Goal: Information Seeking & Learning: Find specific fact

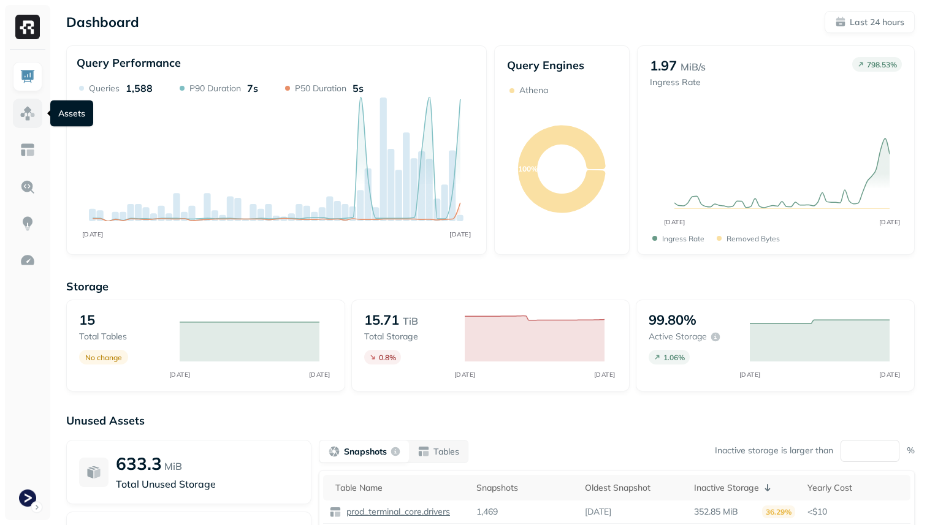
click at [29, 117] on img at bounding box center [28, 113] width 16 height 16
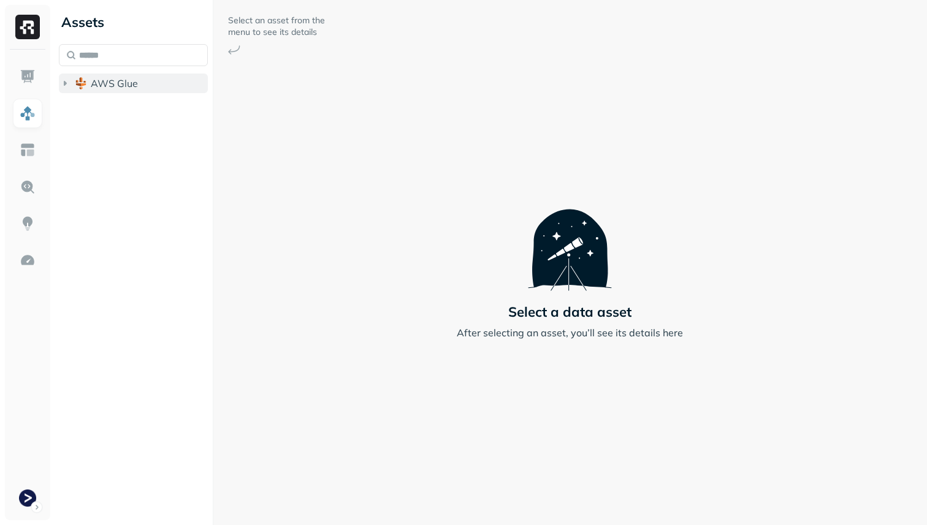
click at [120, 86] on span "AWS Glue" at bounding box center [114, 83] width 47 height 12
click at [142, 113] on button "prod_terminal_core" at bounding box center [139, 107] width 137 height 20
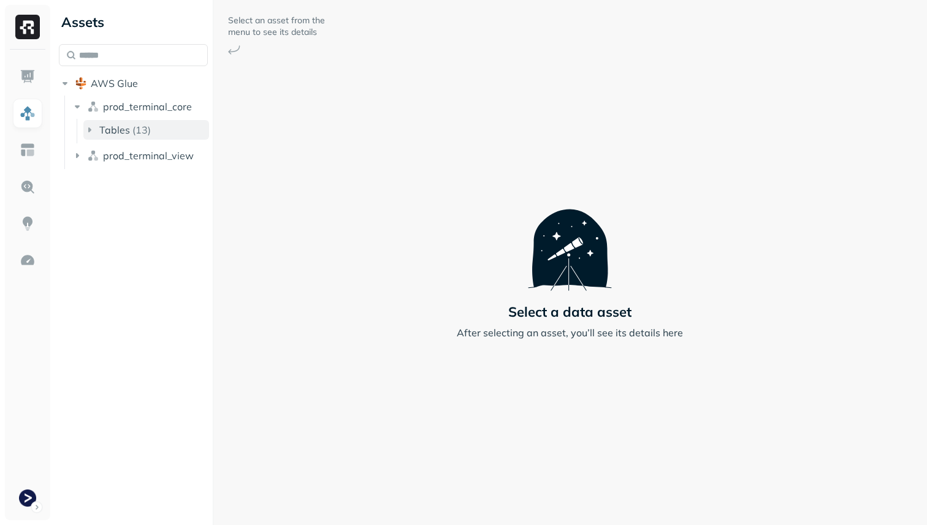
click at [149, 135] on p "( 13 )" at bounding box center [141, 130] width 18 height 12
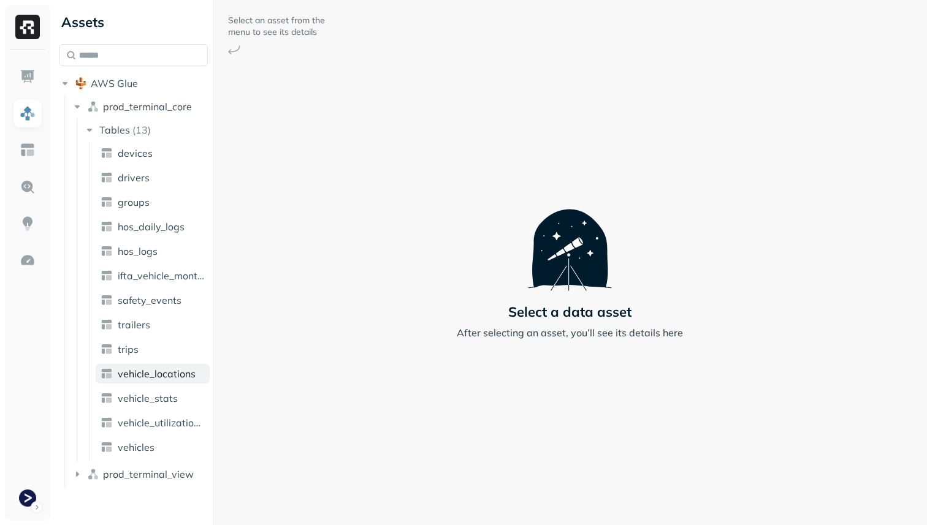
click at [174, 376] on span "vehicle_locations" at bounding box center [157, 374] width 78 height 12
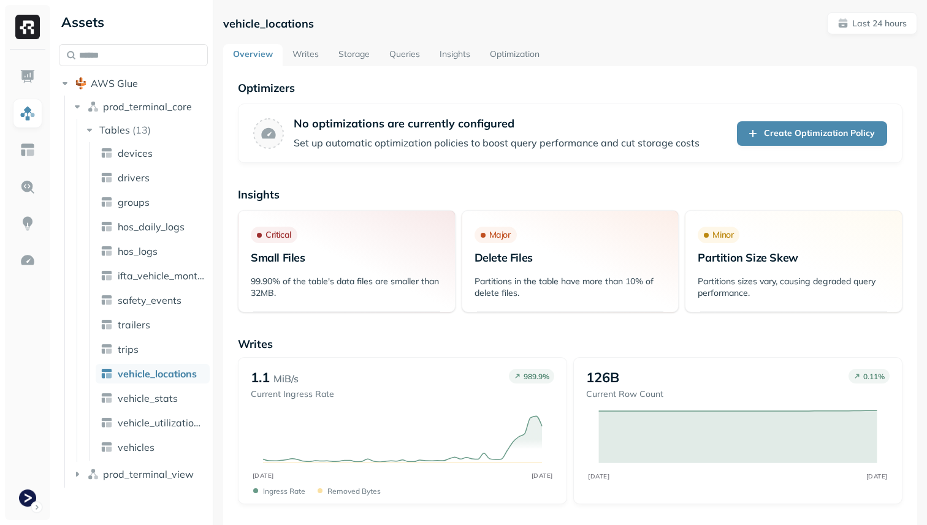
click at [343, 55] on link "Storage" at bounding box center [354, 55] width 51 height 22
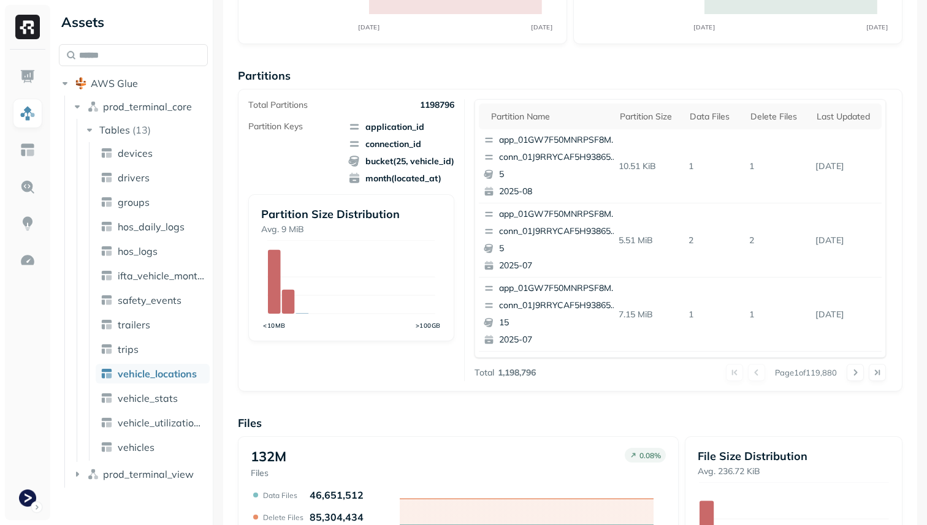
scroll to position [178, 0]
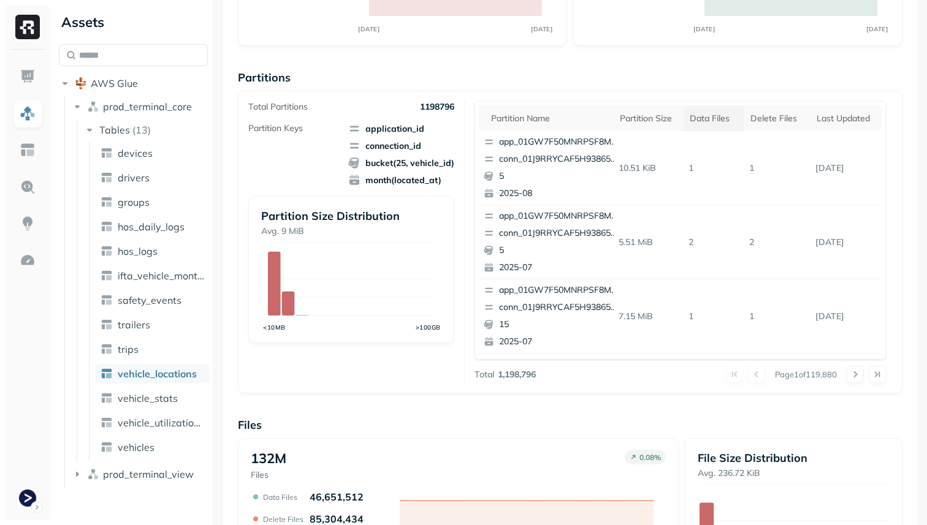
click at [728, 115] on div "Data Files" at bounding box center [714, 119] width 48 height 12
click at [769, 124] on div "Delete Files" at bounding box center [782, 119] width 50 height 12
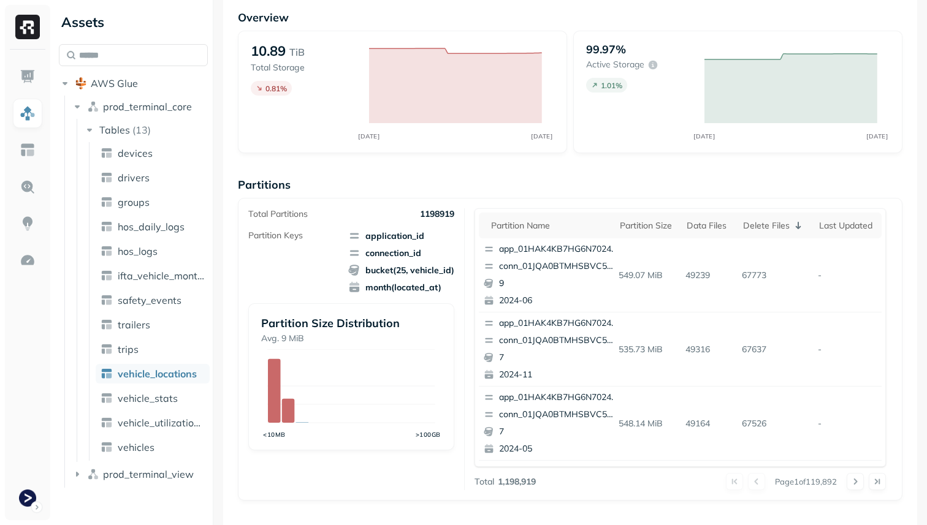
scroll to position [0, 0]
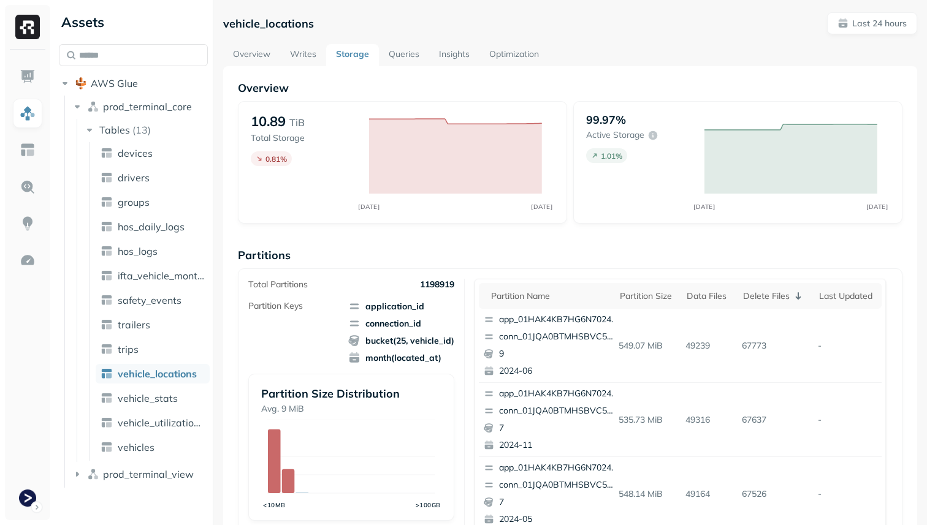
click at [315, 44] on div "vehicle_locations Last 24 hours Overview Writes Storage Queries Insights Optimi…" at bounding box center [570, 474] width 694 height 925
click at [407, 55] on link "Queries" at bounding box center [404, 55] width 50 height 22
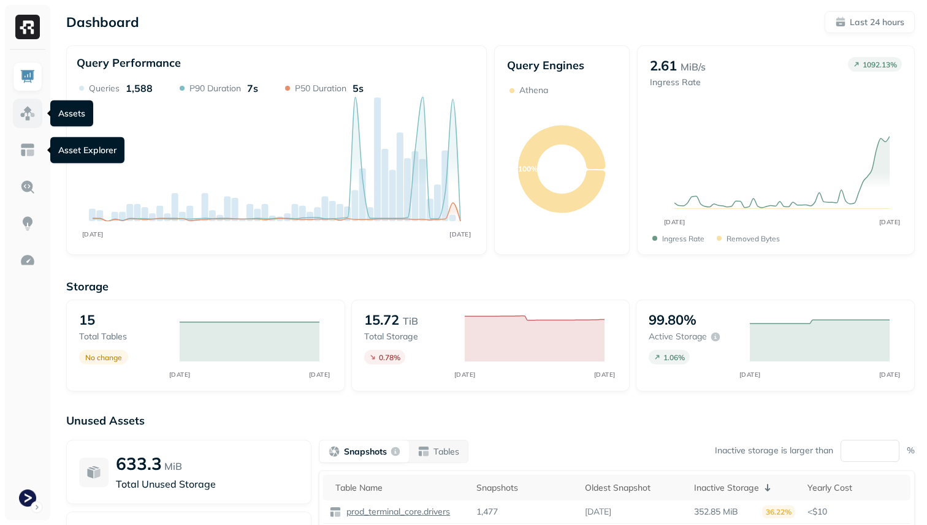
click at [29, 121] on img at bounding box center [28, 113] width 16 height 16
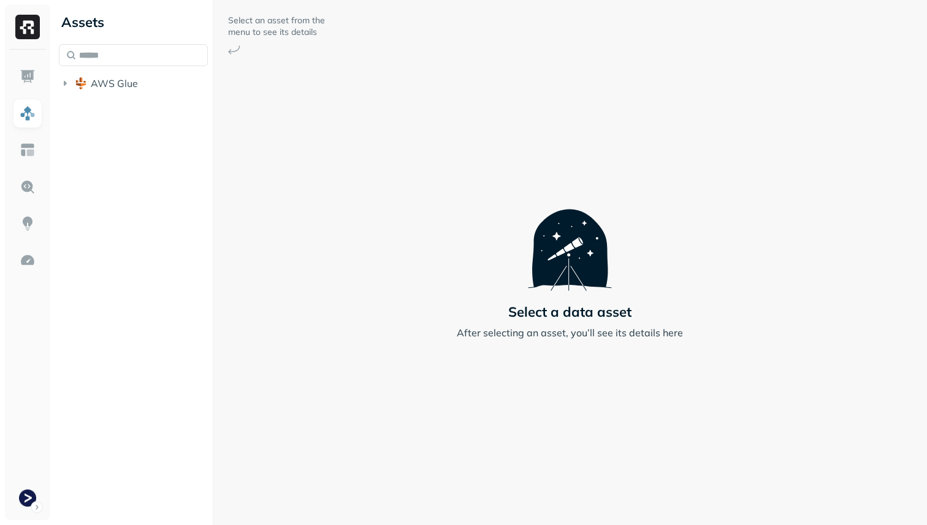
click at [109, 94] on li "AWS Glue" at bounding box center [133, 85] width 149 height 22
click at [108, 88] on span "AWS Glue" at bounding box center [114, 83] width 47 height 12
click at [111, 108] on span "prod_terminal_core" at bounding box center [147, 107] width 89 height 12
click at [121, 124] on span "Tables" at bounding box center [114, 130] width 31 height 12
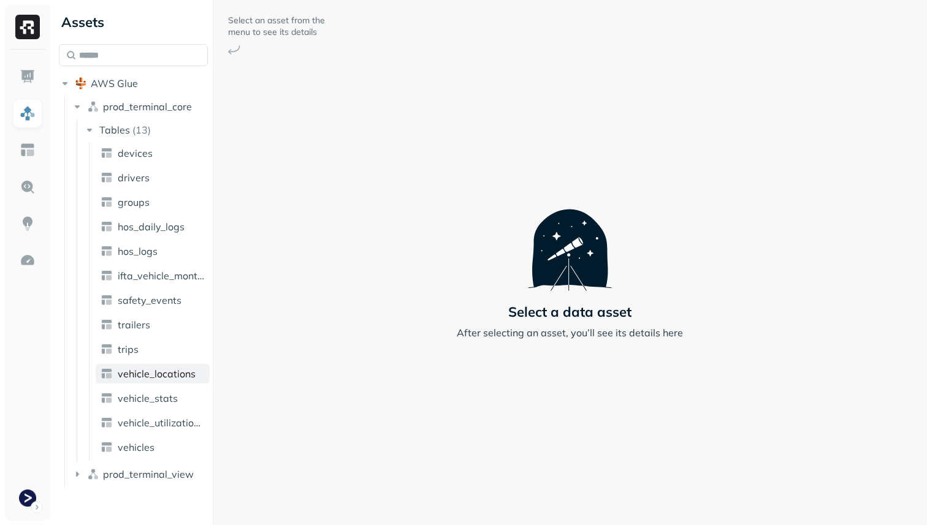
click at [178, 374] on span "vehicle_locations" at bounding box center [157, 374] width 78 height 12
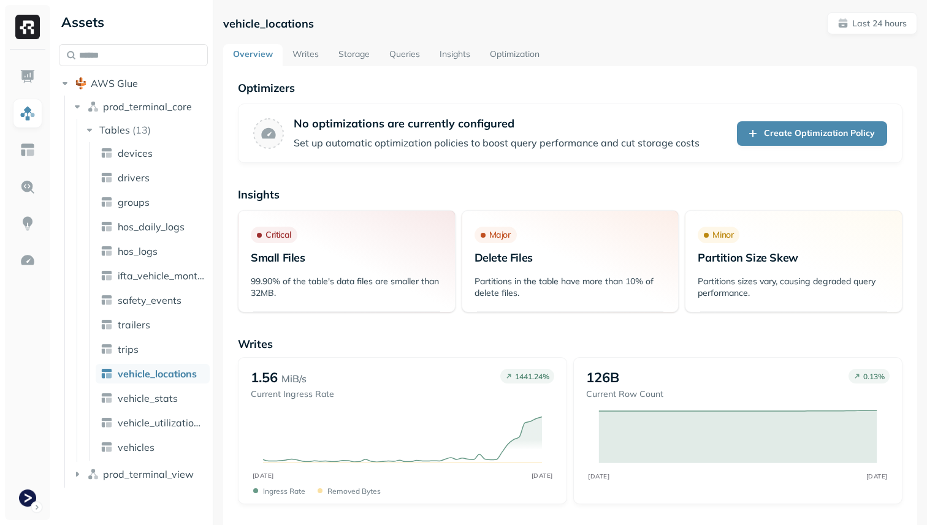
click at [316, 59] on link "Writes" at bounding box center [306, 55] width 46 height 22
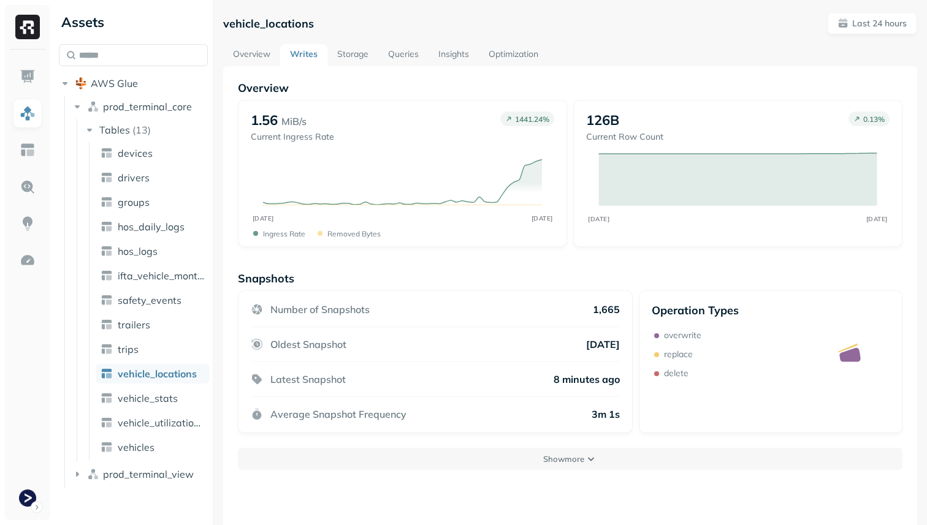
click at [356, 55] on link "Storage" at bounding box center [352, 55] width 51 height 22
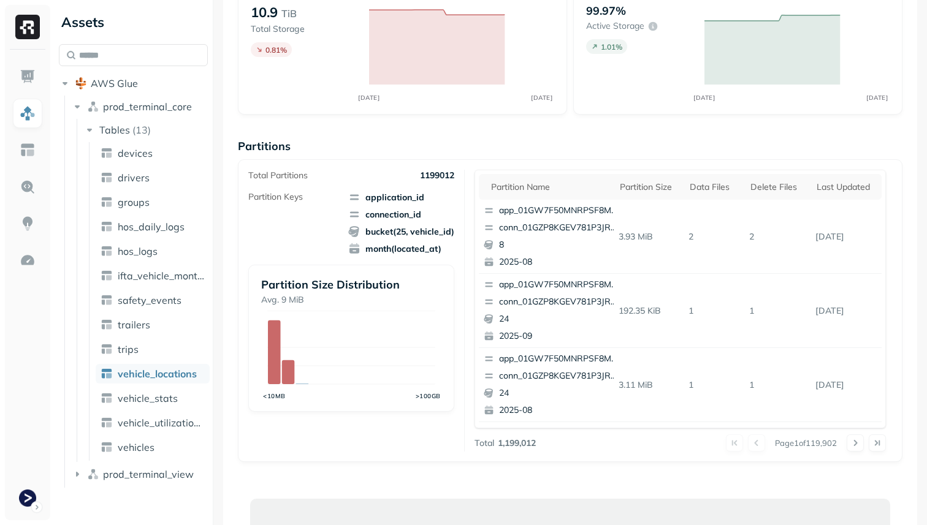
scroll to position [123, 0]
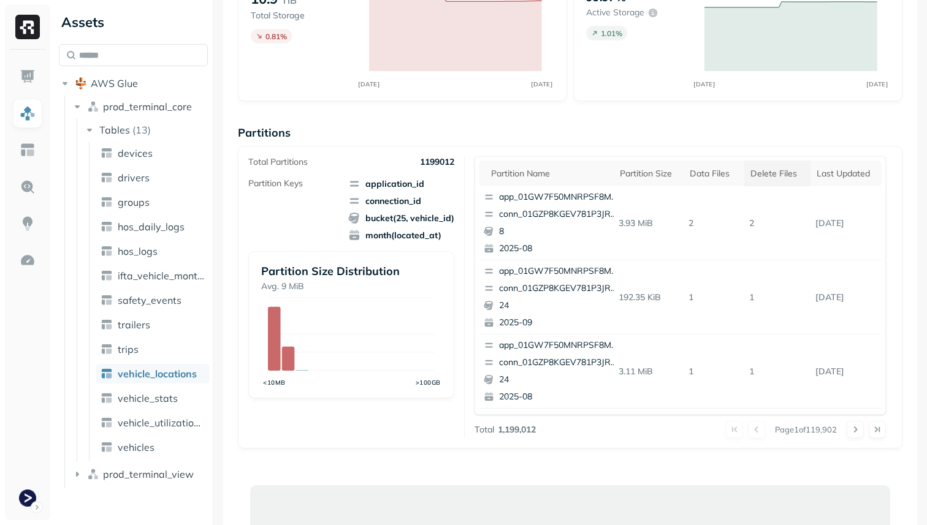
click at [779, 175] on div "Delete Files" at bounding box center [777, 174] width 54 height 12
click at [562, 218] on p "conn_01JQA0BTMHSBVC5PPGC0CTA6VH" at bounding box center [558, 214] width 119 height 12
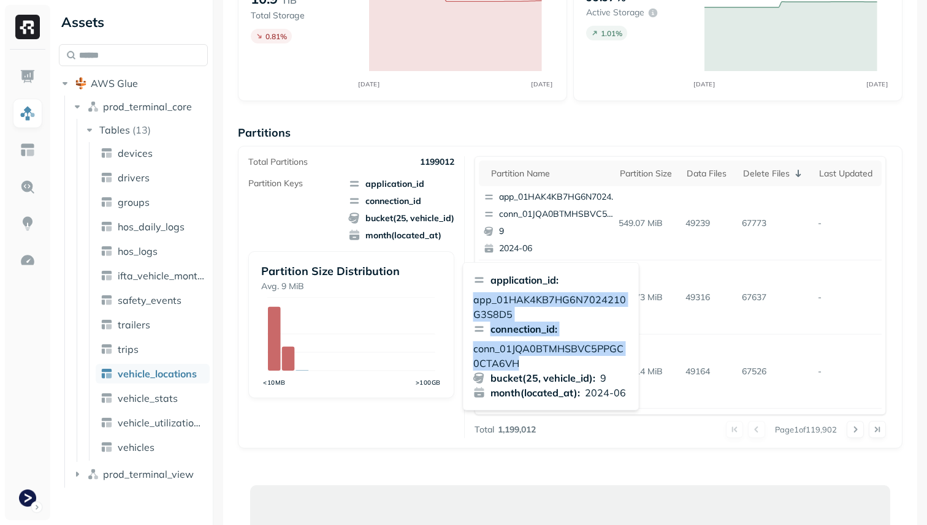
drag, startPoint x: 522, startPoint y: 366, endPoint x: 471, endPoint y: 302, distance: 81.7
click at [471, 302] on div "application_id : app_01HAK4KB7HG6N7024210G3S8D5 connection_id : conn_01JQA0BTMH…" at bounding box center [551, 336] width 177 height 148
drag, startPoint x: 630, startPoint y: 395, endPoint x: 471, endPoint y: 305, distance: 182.3
click at [471, 305] on div "application_id : app_01HAK4KB7HG6N7024210G3S8D5 connection_id : conn_01JQA0BTMH…" at bounding box center [551, 336] width 177 height 148
copy div "app_01HAK4KB7HG6N7024210G3S8D5 connection_id : conn_01JQA0BTMHSBVC5PPGC0CTA6VH …"
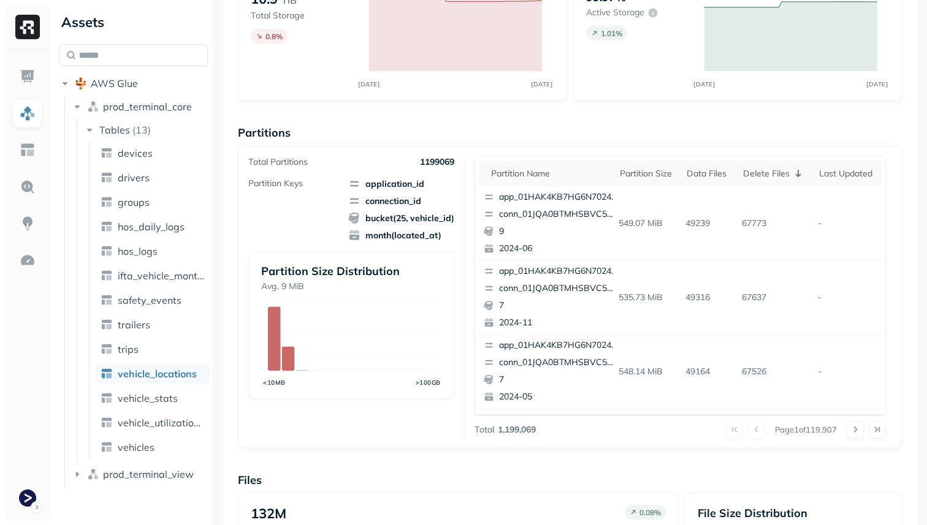
scroll to position [0, 0]
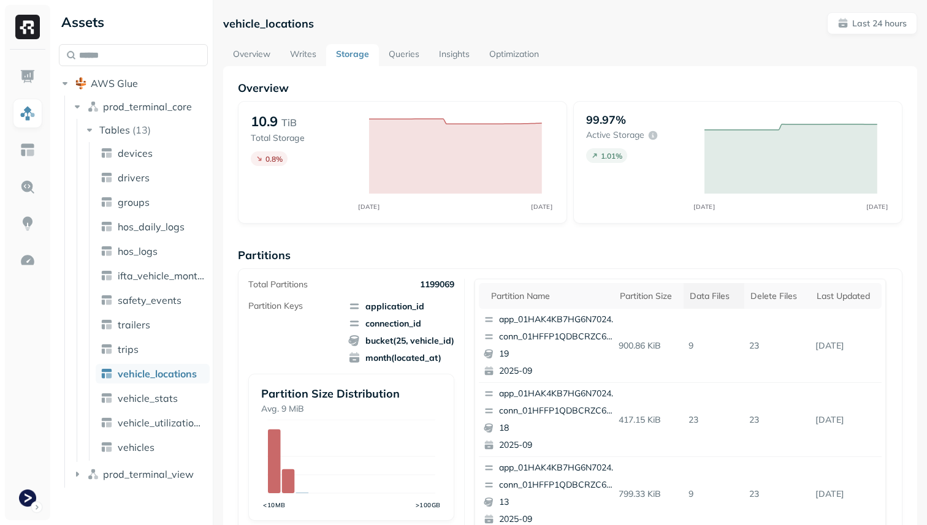
click at [704, 295] on div "Data Files" at bounding box center [714, 297] width 48 height 12
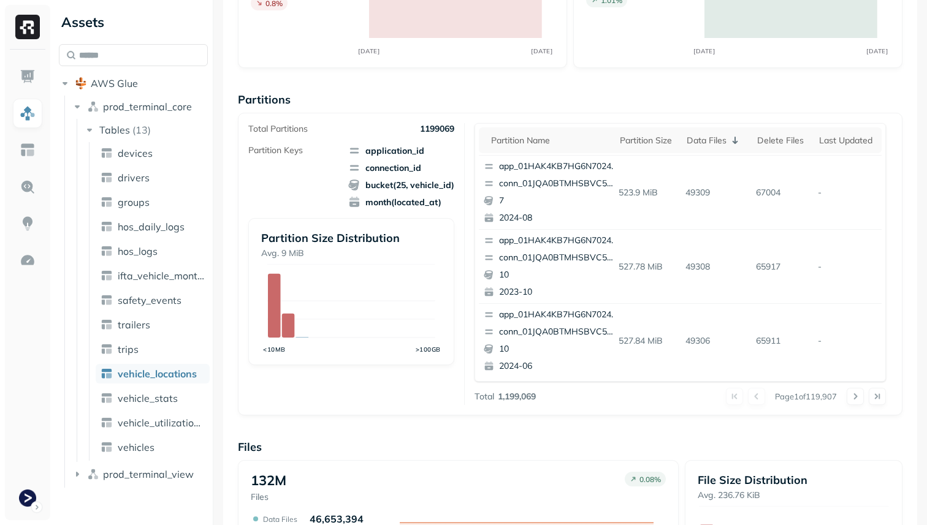
scroll to position [173, 0]
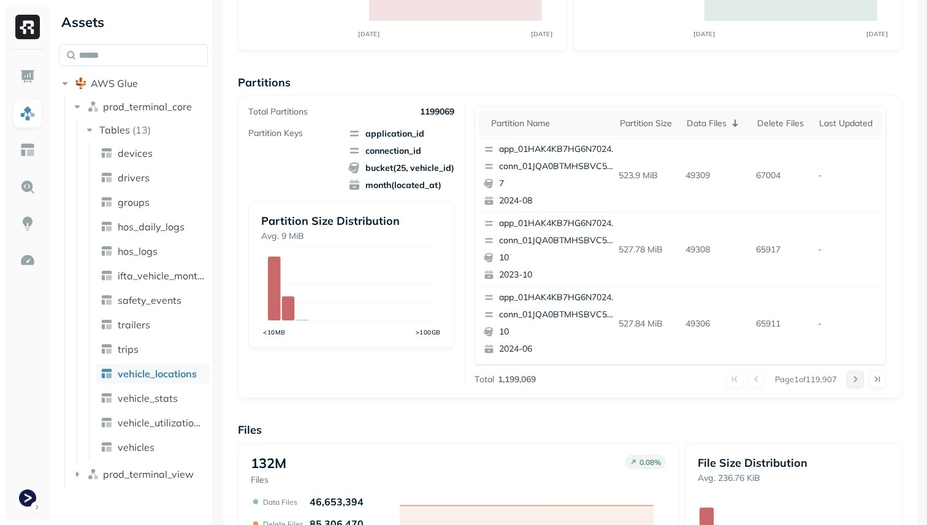
click at [850, 380] on button at bounding box center [855, 379] width 17 height 17
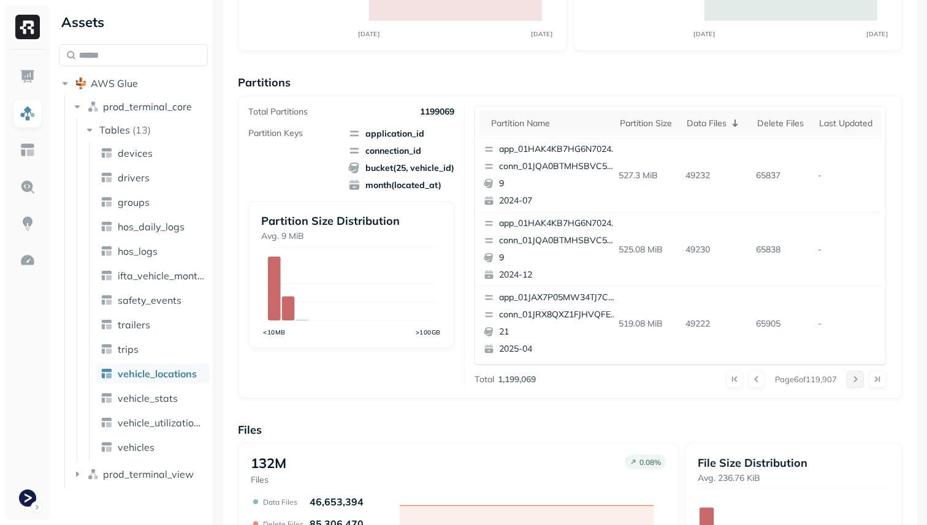
click at [850, 380] on button at bounding box center [855, 379] width 17 height 17
click at [850, 380] on div at bounding box center [866, 379] width 39 height 17
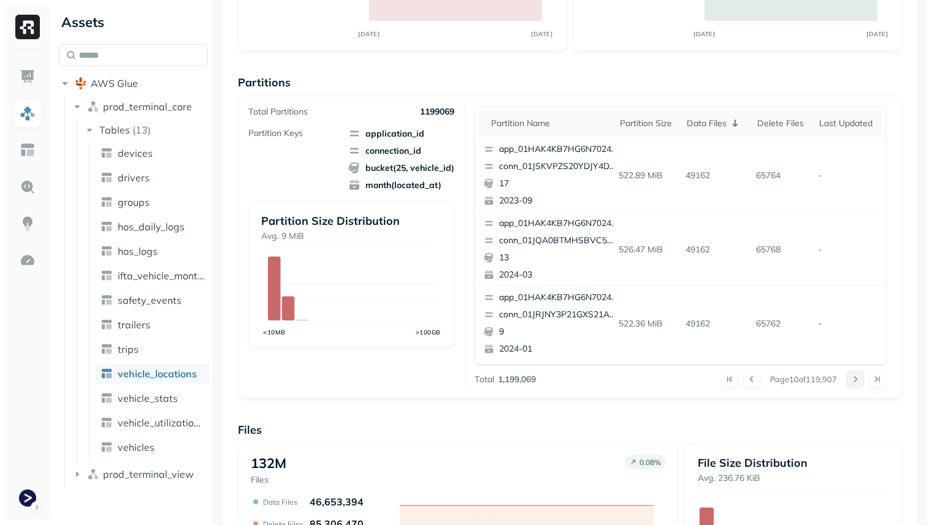
click at [850, 380] on button at bounding box center [855, 379] width 17 height 17
click at [850, 380] on div at bounding box center [866, 379] width 39 height 17
click at [850, 380] on button at bounding box center [855, 379] width 17 height 17
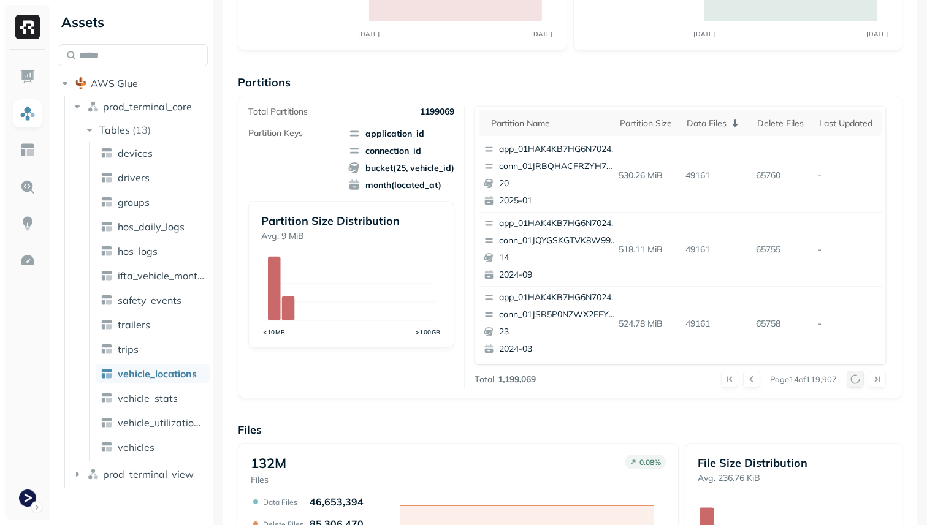
click at [850, 380] on div at bounding box center [866, 379] width 39 height 17
click at [850, 380] on button at bounding box center [855, 379] width 17 height 17
click at [850, 380] on div at bounding box center [866, 379] width 39 height 17
click at [850, 380] on button at bounding box center [855, 379] width 17 height 17
click at [850, 380] on div at bounding box center [866, 379] width 39 height 17
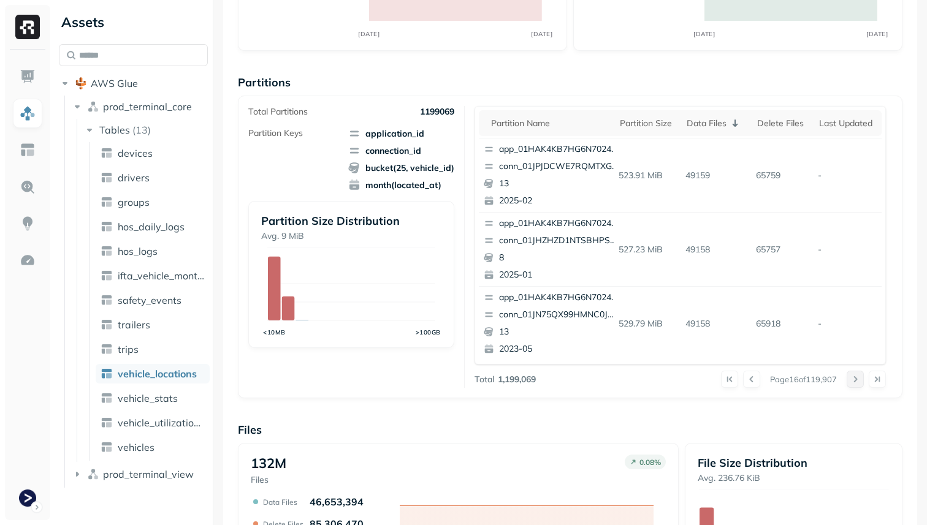
click at [850, 380] on button at bounding box center [855, 379] width 17 height 17
click at [850, 380] on div at bounding box center [866, 379] width 39 height 17
click at [850, 380] on button at bounding box center [855, 379] width 17 height 17
click at [854, 379] on button at bounding box center [855, 379] width 17 height 17
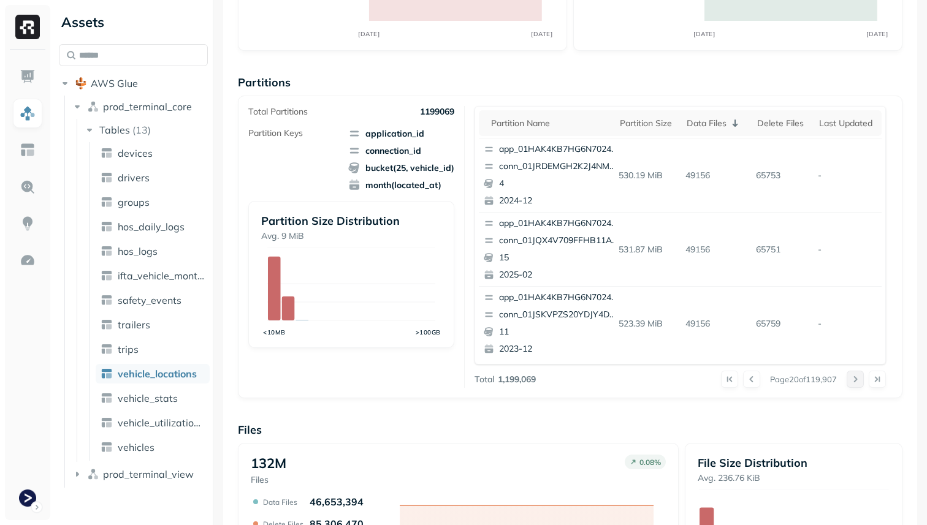
click at [854, 379] on button at bounding box center [855, 379] width 17 height 17
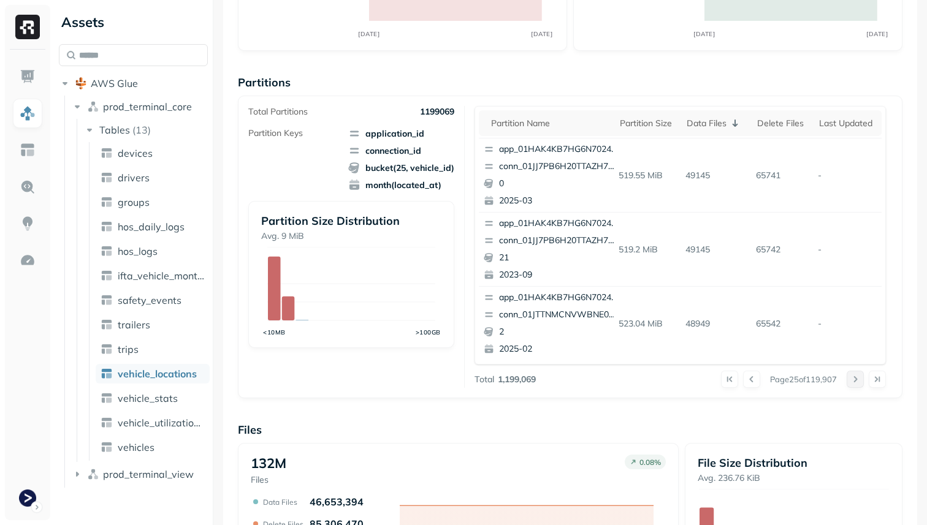
click at [854, 379] on button at bounding box center [855, 379] width 17 height 17
click at [854, 379] on div at bounding box center [866, 379] width 39 height 17
click at [854, 379] on button at bounding box center [855, 379] width 17 height 17
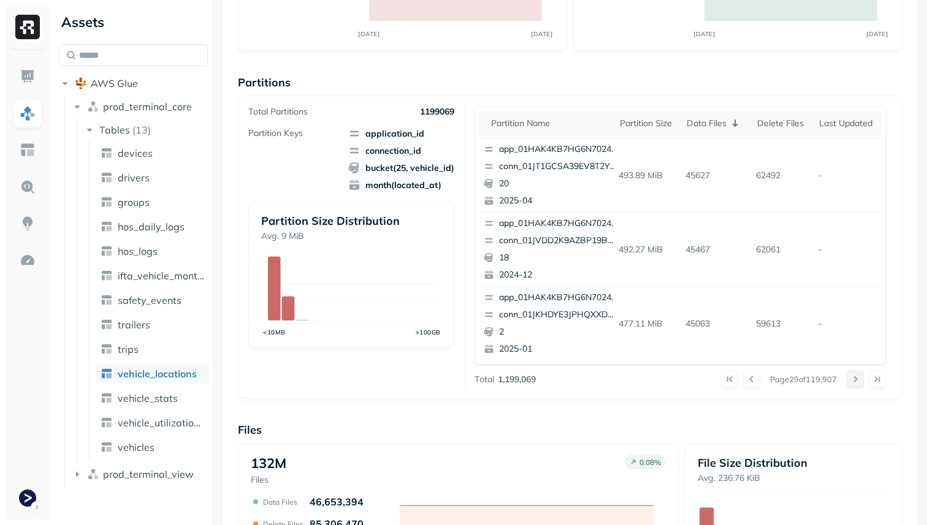
click at [854, 379] on button at bounding box center [855, 379] width 17 height 17
click at [854, 379] on div at bounding box center [866, 379] width 39 height 17
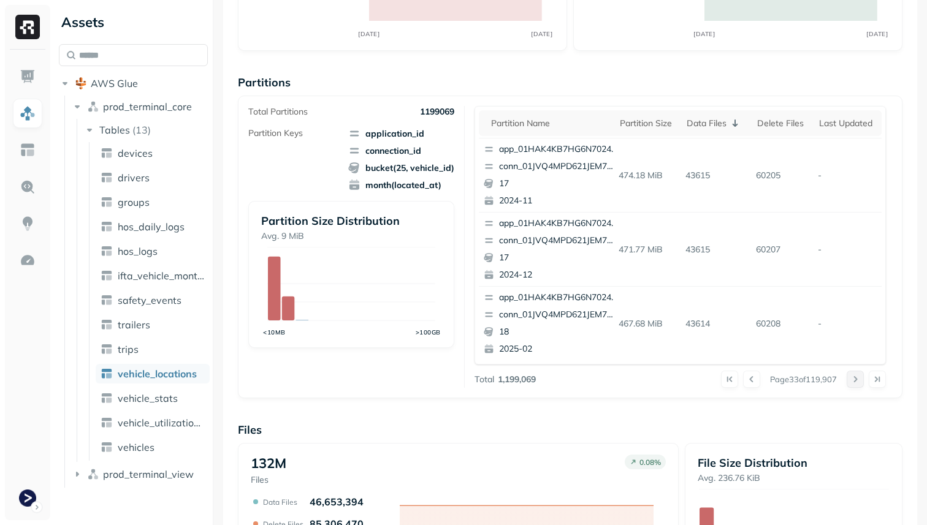
click at [854, 379] on button at bounding box center [855, 379] width 17 height 17
click at [854, 379] on div at bounding box center [866, 379] width 39 height 17
click at [854, 379] on button at bounding box center [855, 379] width 17 height 17
click at [854, 379] on div at bounding box center [866, 379] width 39 height 17
click at [854, 379] on button at bounding box center [855, 379] width 17 height 17
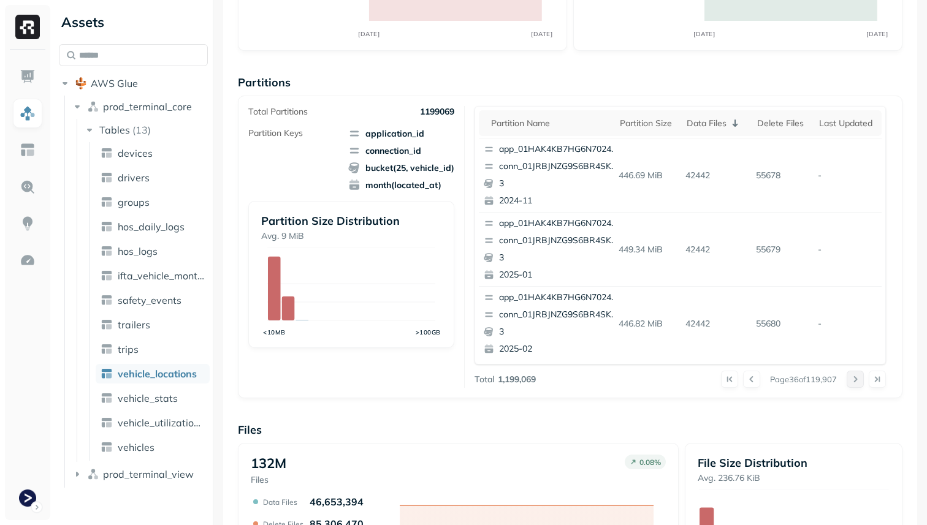
click at [854, 379] on div at bounding box center [866, 379] width 39 height 17
click at [854, 379] on button at bounding box center [855, 379] width 17 height 17
click at [854, 379] on div at bounding box center [866, 379] width 39 height 17
click at [854, 379] on button at bounding box center [855, 379] width 17 height 17
click at [854, 379] on div at bounding box center [866, 379] width 39 height 17
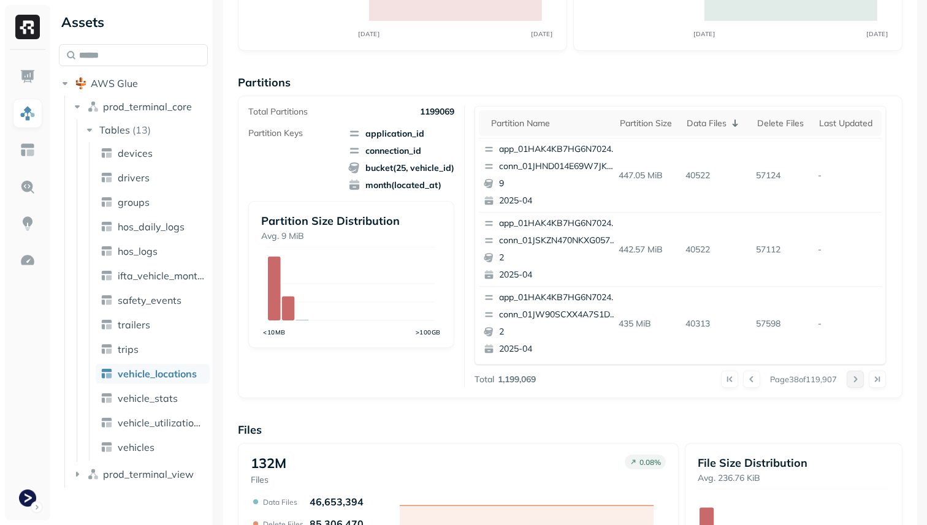
click at [854, 379] on button at bounding box center [855, 379] width 17 height 17
click at [854, 379] on div at bounding box center [866, 379] width 39 height 17
click at [854, 379] on button at bounding box center [855, 379] width 17 height 17
click at [854, 379] on div at bounding box center [866, 379] width 39 height 17
click at [854, 379] on button at bounding box center [855, 379] width 17 height 17
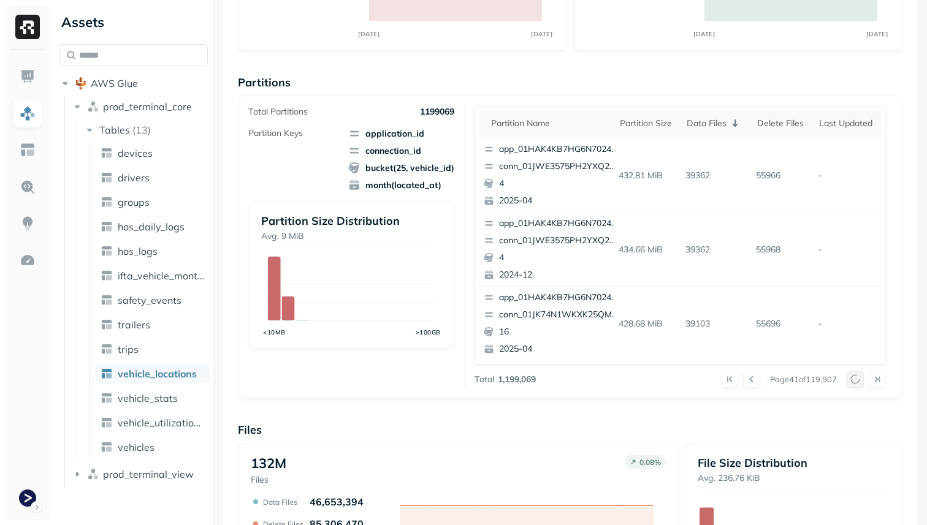
click at [854, 379] on div at bounding box center [866, 379] width 39 height 17
click at [854, 379] on button at bounding box center [855, 379] width 17 height 17
click at [854, 379] on div at bounding box center [866, 379] width 39 height 17
click at [854, 379] on button at bounding box center [855, 379] width 17 height 17
click at [854, 379] on div at bounding box center [866, 379] width 39 height 17
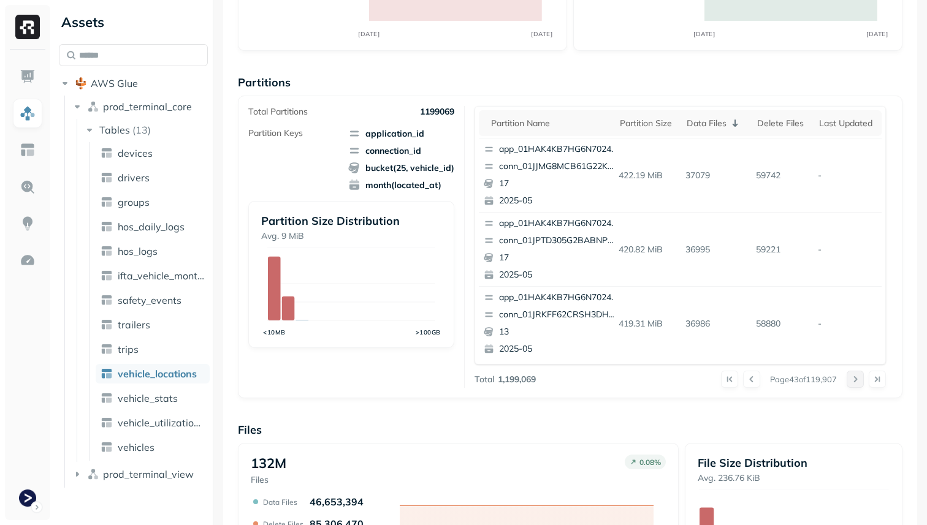
click at [854, 379] on button at bounding box center [855, 379] width 17 height 17
click at [854, 379] on div at bounding box center [866, 379] width 39 height 17
click at [854, 379] on button at bounding box center [855, 379] width 17 height 17
click at [854, 379] on div at bounding box center [866, 379] width 39 height 17
click at [854, 379] on button at bounding box center [855, 379] width 17 height 17
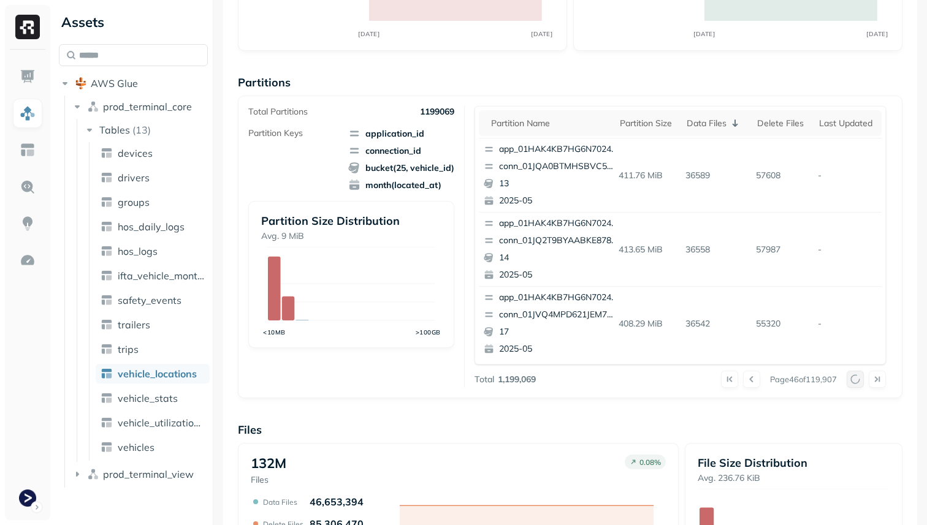
click at [854, 379] on div at bounding box center [866, 379] width 39 height 17
click at [854, 379] on button at bounding box center [855, 379] width 17 height 17
click at [854, 379] on div at bounding box center [866, 379] width 39 height 17
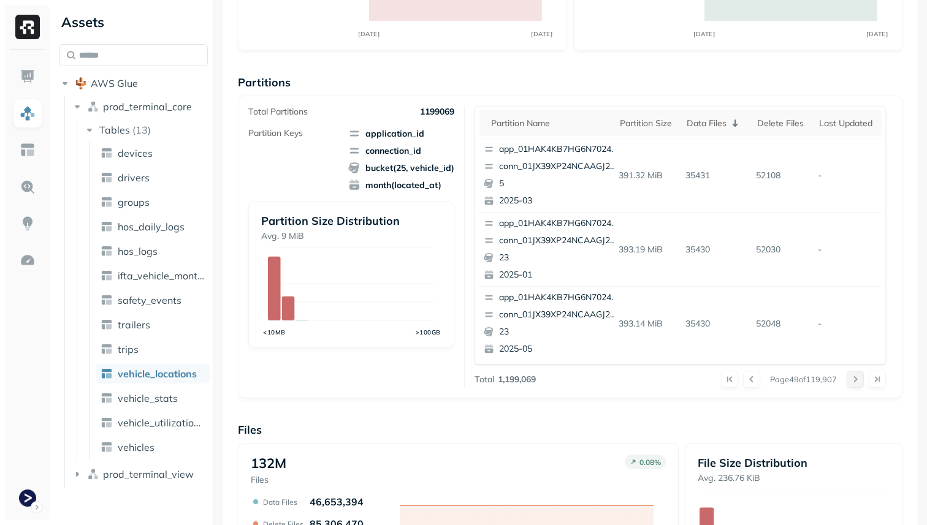
click at [854, 379] on button at bounding box center [855, 379] width 17 height 17
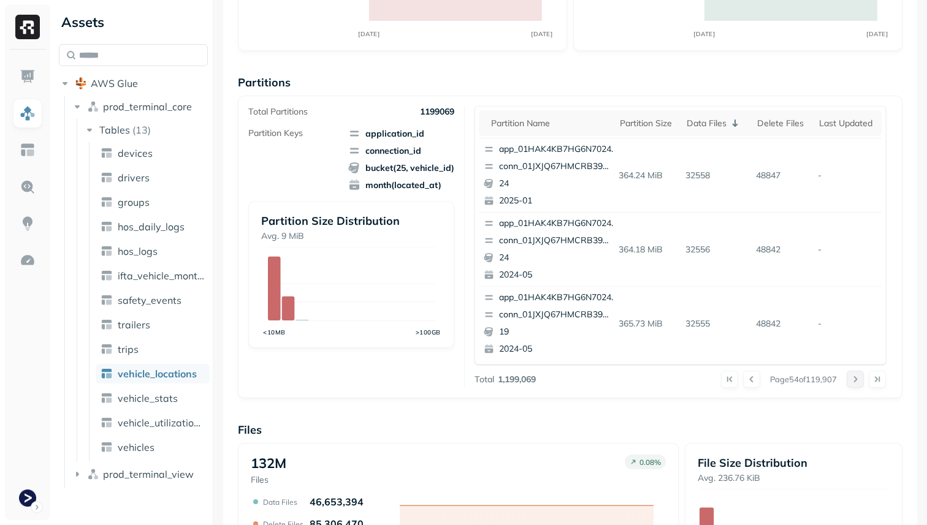
click at [854, 379] on button at bounding box center [855, 379] width 17 height 17
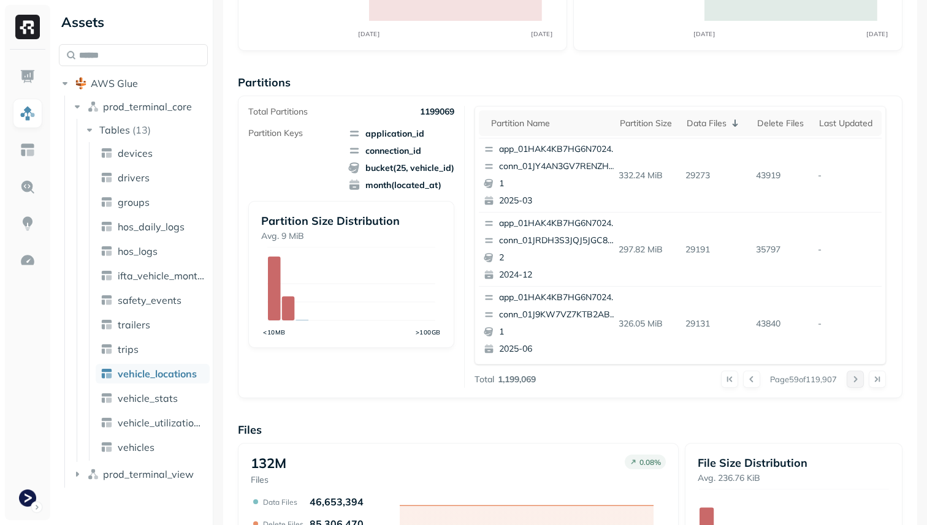
click at [854, 379] on button at bounding box center [855, 379] width 17 height 17
click at [854, 379] on div at bounding box center [866, 379] width 39 height 17
click at [854, 379] on button at bounding box center [855, 379] width 17 height 17
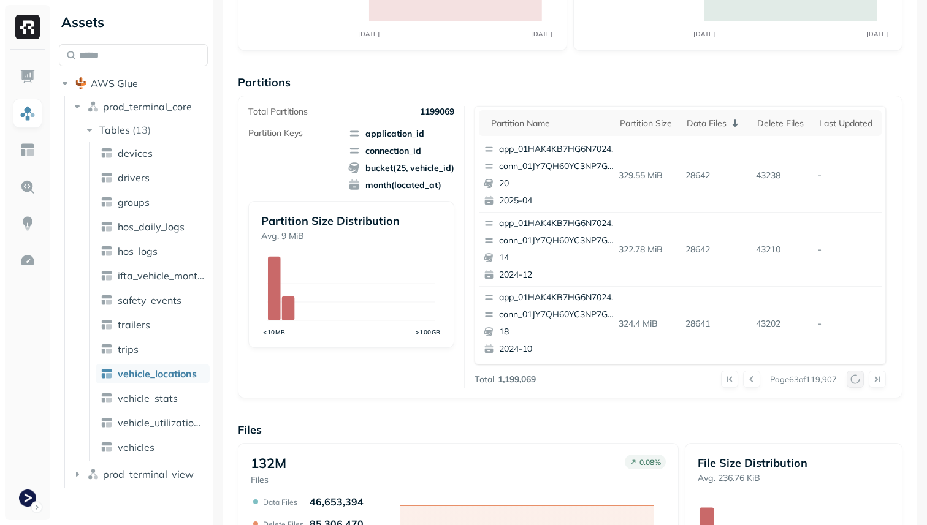
click at [854, 379] on button at bounding box center [855, 379] width 17 height 17
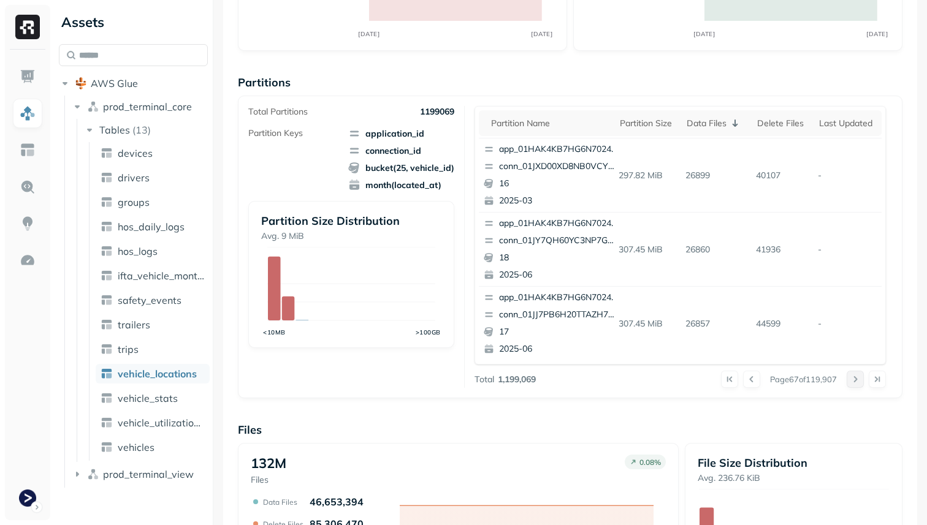
click at [854, 379] on button at bounding box center [855, 379] width 17 height 17
click at [854, 379] on div at bounding box center [866, 379] width 39 height 17
click at [854, 379] on button at bounding box center [855, 379] width 17 height 17
click at [854, 379] on div at bounding box center [866, 379] width 39 height 17
click at [854, 379] on button at bounding box center [855, 379] width 17 height 17
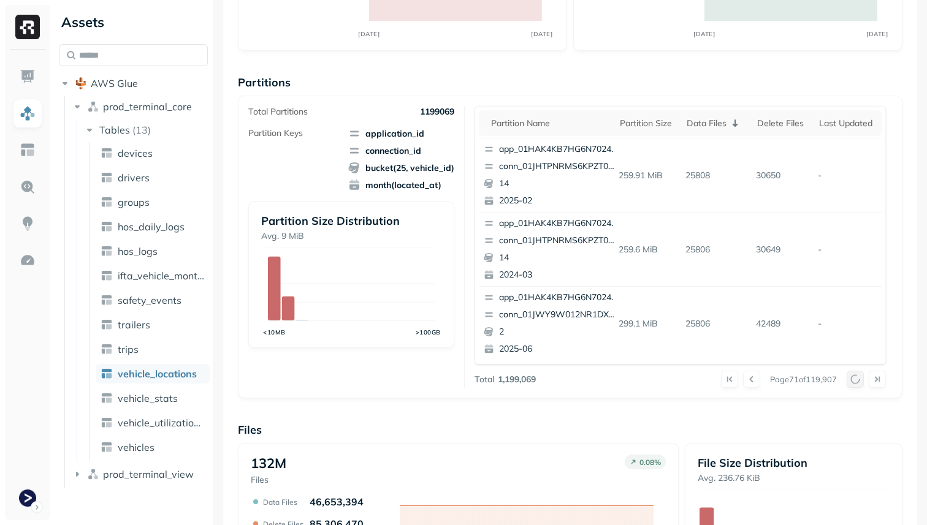
click at [854, 379] on div at bounding box center [866, 379] width 39 height 17
click at [854, 379] on button at bounding box center [855, 379] width 17 height 17
click at [854, 379] on div at bounding box center [866, 379] width 39 height 17
click at [854, 379] on button at bounding box center [855, 379] width 17 height 17
click at [854, 379] on div at bounding box center [866, 379] width 39 height 17
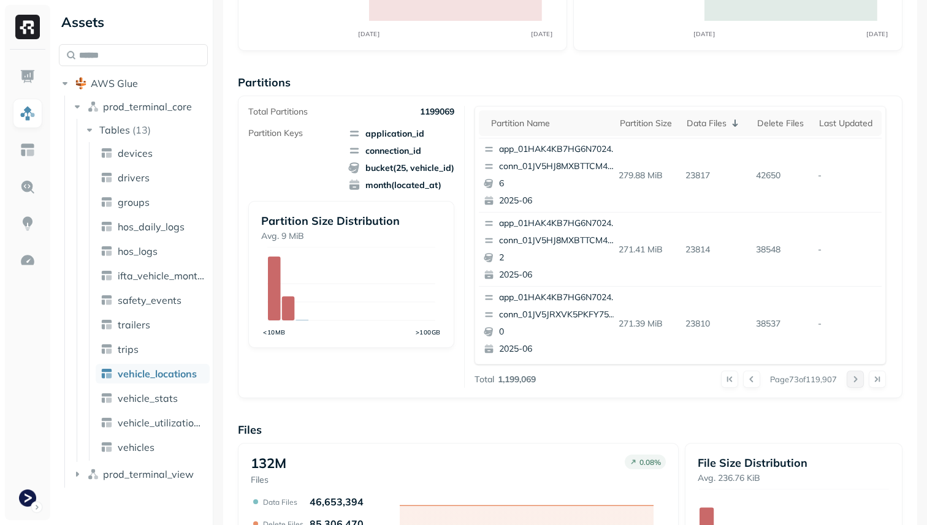
click at [854, 379] on button at bounding box center [855, 379] width 17 height 17
click at [854, 379] on div at bounding box center [866, 379] width 39 height 17
click at [854, 379] on button at bounding box center [855, 379] width 17 height 17
click at [854, 379] on div at bounding box center [866, 379] width 39 height 17
click at [854, 379] on button at bounding box center [855, 379] width 17 height 17
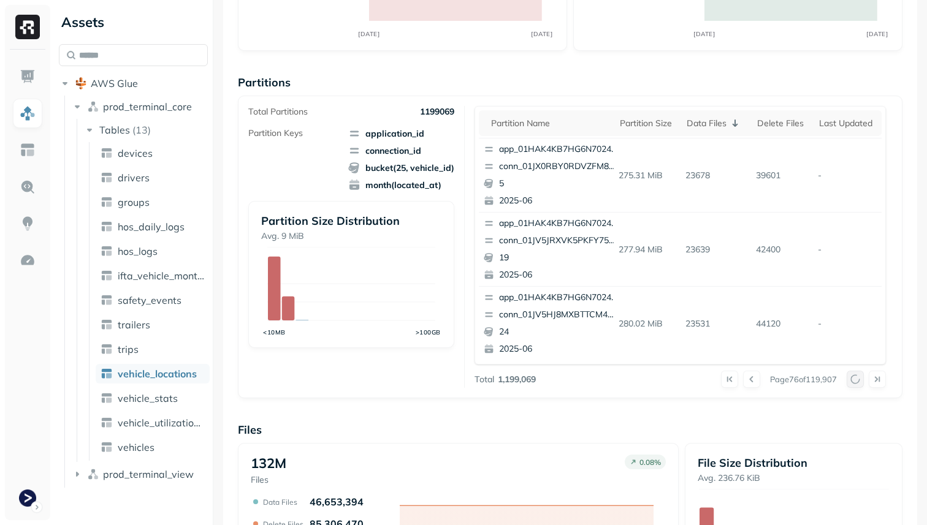
click at [854, 379] on div at bounding box center [866, 379] width 39 height 17
click at [854, 379] on button at bounding box center [855, 379] width 17 height 17
click at [854, 379] on div at bounding box center [866, 379] width 39 height 17
click at [854, 379] on button at bounding box center [855, 379] width 17 height 17
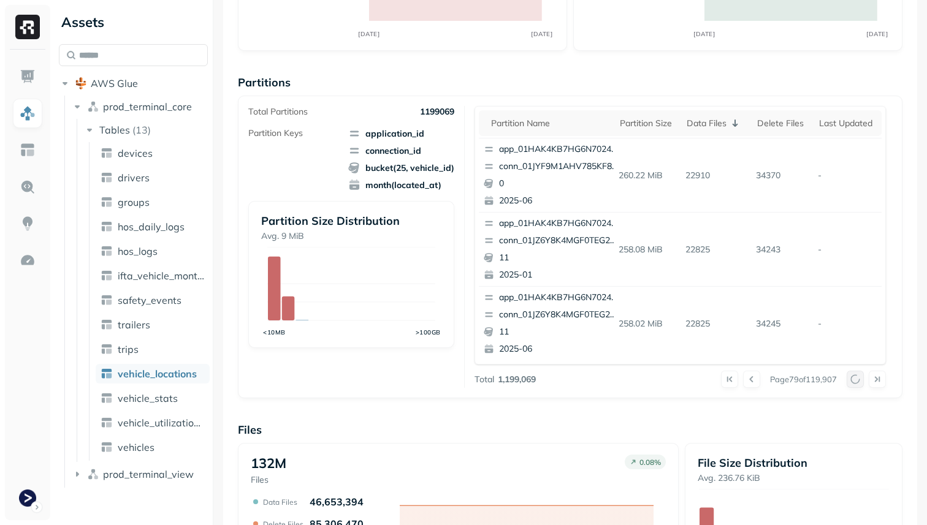
click at [854, 379] on button at bounding box center [855, 379] width 17 height 17
click at [854, 379] on div at bounding box center [866, 379] width 39 height 17
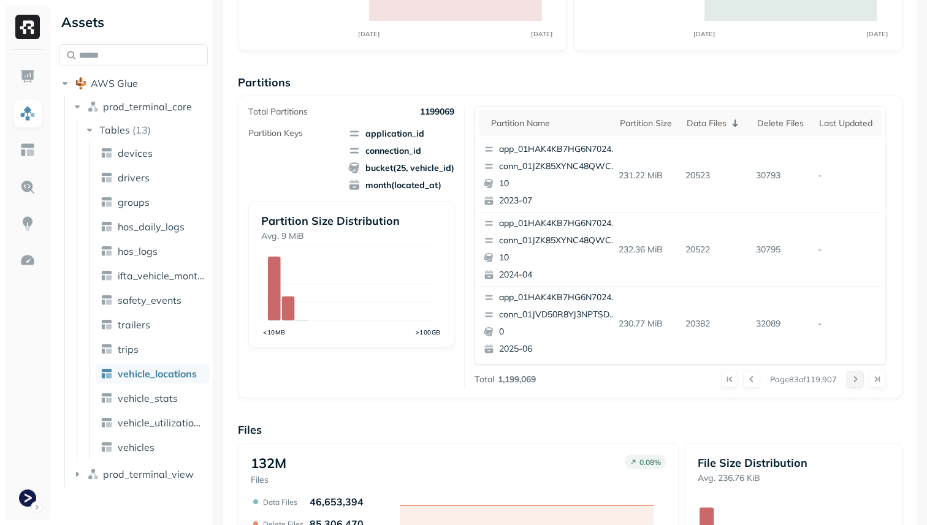
click at [854, 379] on button at bounding box center [855, 379] width 17 height 17
click at [854, 379] on div at bounding box center [866, 379] width 39 height 17
click at [854, 379] on button at bounding box center [855, 379] width 17 height 17
click at [854, 379] on div at bounding box center [866, 379] width 39 height 17
click at [854, 379] on button at bounding box center [855, 379] width 17 height 17
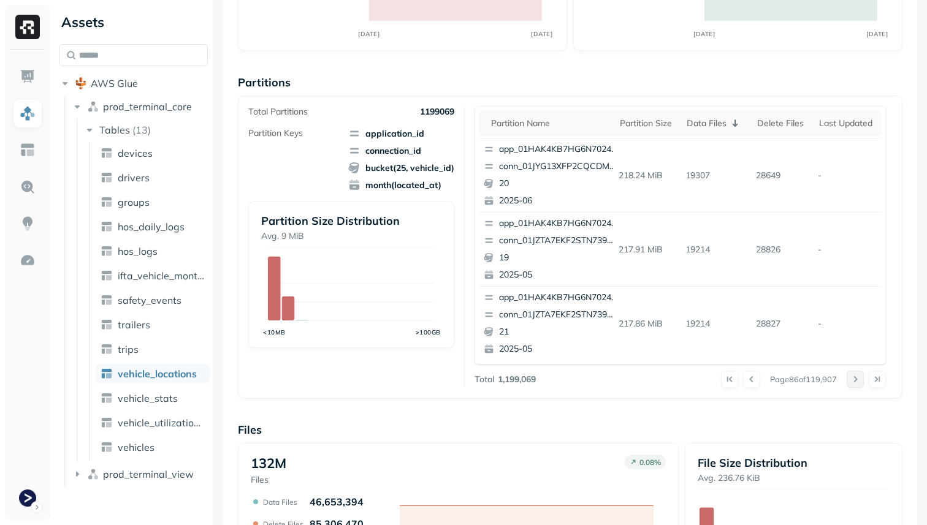
click at [854, 379] on button at bounding box center [855, 379] width 17 height 17
click at [854, 379] on div at bounding box center [866, 379] width 39 height 17
click at [854, 379] on button at bounding box center [855, 379] width 17 height 17
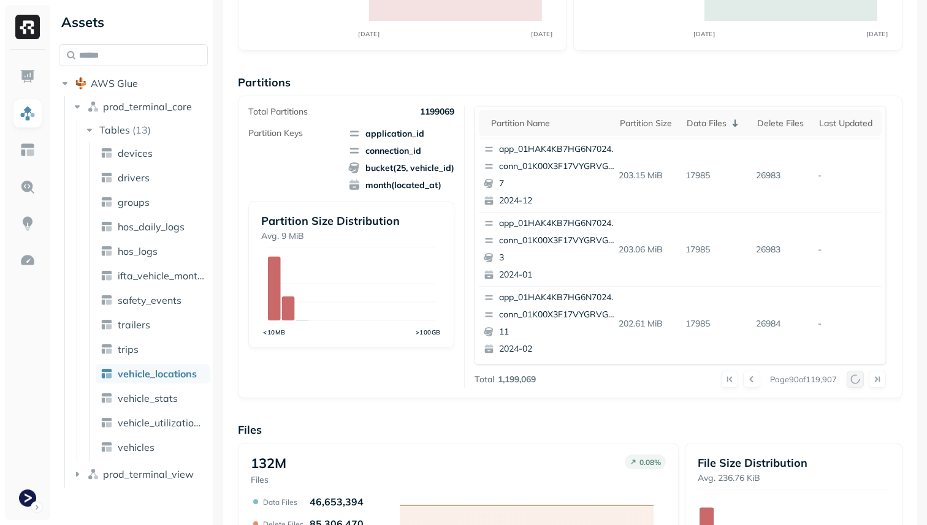
click at [854, 379] on button at bounding box center [855, 379] width 17 height 17
click at [854, 379] on div at bounding box center [866, 379] width 39 height 17
click at [854, 379] on button at bounding box center [855, 379] width 17 height 17
click at [854, 379] on div at bounding box center [866, 379] width 39 height 17
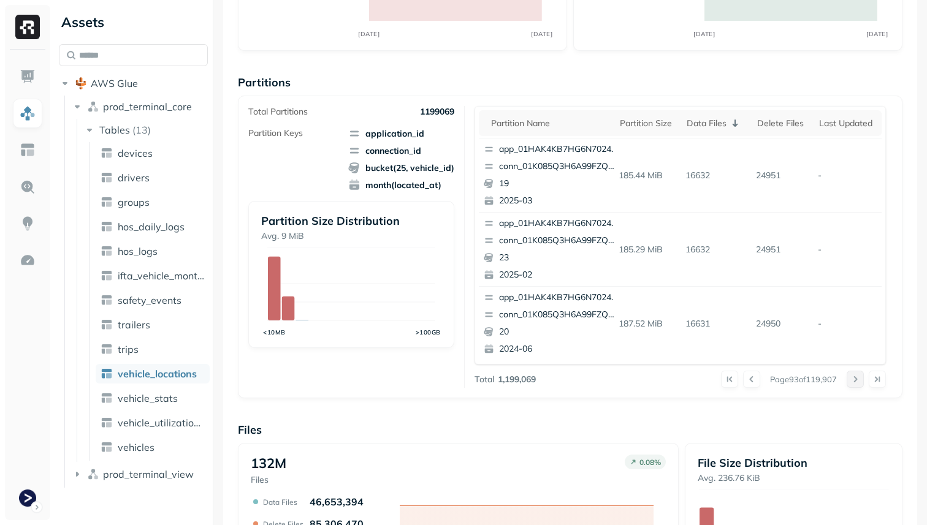
click at [854, 379] on button at bounding box center [855, 379] width 17 height 17
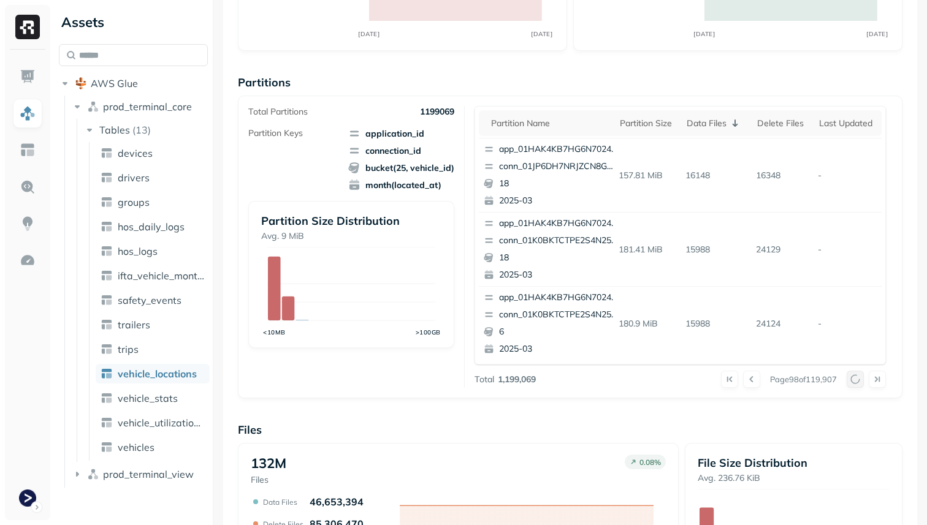
click at [854, 379] on div at bounding box center [866, 379] width 39 height 17
click at [854, 379] on button at bounding box center [855, 379] width 17 height 17
click at [854, 379] on div at bounding box center [866, 379] width 39 height 17
click at [854, 379] on button at bounding box center [855, 379] width 17 height 17
click at [854, 379] on div at bounding box center [866, 379] width 39 height 17
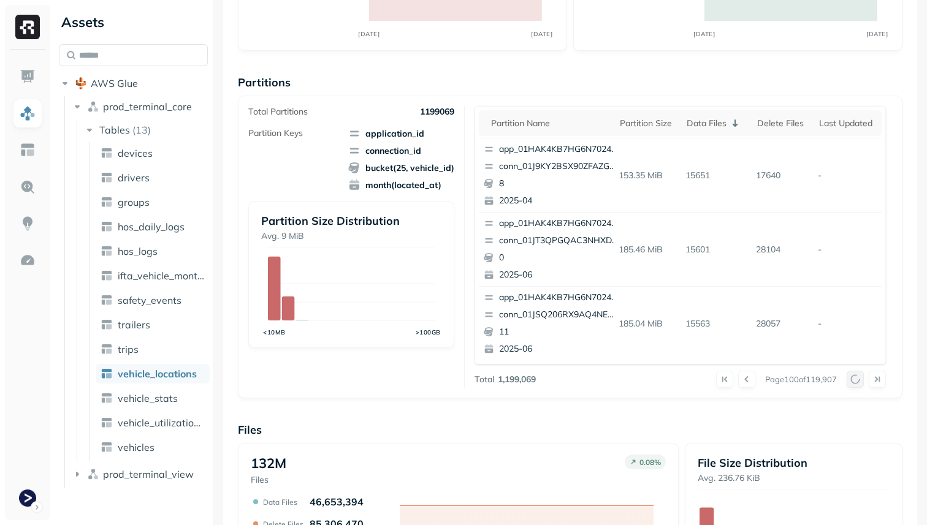
click at [854, 379] on button at bounding box center [855, 379] width 17 height 17
click at [587, 175] on div "app_01JAX7P05MW34TJ7C8AEFJJEZ5 conn_01JRX8QXZ1FJHVQFETV3BXZYFS 17 2025-07" at bounding box center [551, 176] width 145 height 74
click at [562, 249] on div "app_01HAK4KB7HG6N7024210G3S8D5 conn_01JX2V00Y6S7KX2A5H6KJZQ5YJ 21 2025-07" at bounding box center [551, 250] width 145 height 74
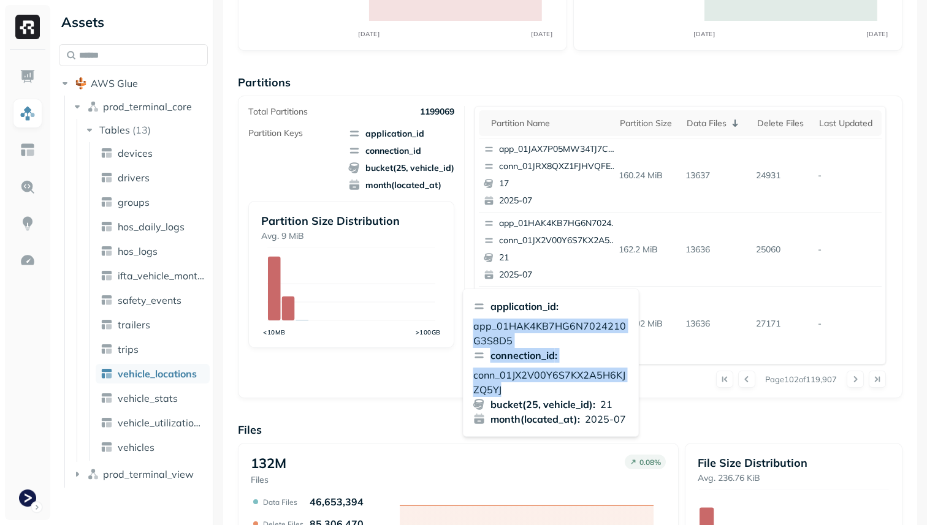
drag, startPoint x: 519, startPoint y: 389, endPoint x: 471, endPoint y: 330, distance: 75.8
click at [471, 330] on div "application_id : app_01HAK4KB7HG6N7024210G3S8D5 connection_id : conn_01JX2V00Y6…" at bounding box center [551, 363] width 177 height 148
copy div "app_01HAK4KB7HG6N7024210G3S8D5 connection_id : conn_01JX2V00Y6S7KX2A5H6KJZQ5YJ"
